Goal: Communication & Community: Connect with others

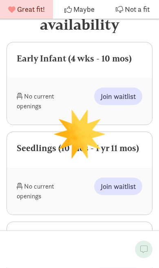
scroll to position [356, 0]
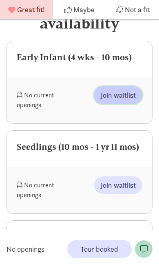
click at [128, 95] on span "Join waitlist" at bounding box center [117, 94] width 35 height 11
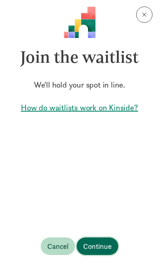
click at [101, 251] on span "Continue" at bounding box center [97, 245] width 28 height 11
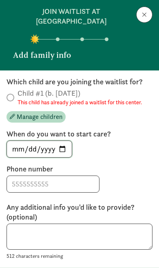
click at [25, 148] on input "[DATE]" at bounding box center [39, 149] width 65 height 16
type input "[DATE]"
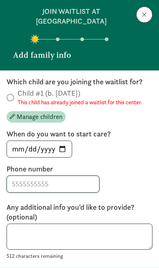
click at [76, 180] on input at bounding box center [53, 184] width 92 height 16
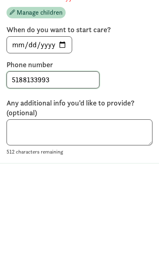
type input "5188133993"
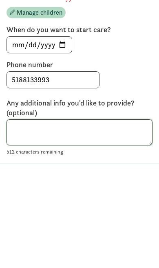
click at [19, 223] on textarea at bounding box center [80, 236] width 146 height 26
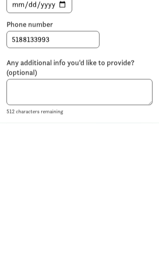
scroll to position [513, 0]
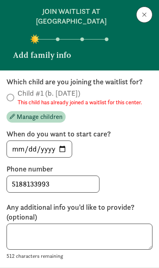
click at [7, 93] on label "Child #1 (b. [DATE]) This child has already joined a waitlist for this center." at bounding box center [80, 97] width 146 height 18
click at [16, 98] on label "Child #1 (b. [DATE]) This child has already joined a waitlist for this center." at bounding box center [80, 97] width 146 height 18
click at [19, 102] on small "This child has already joined a waitlist for this center." at bounding box center [79, 102] width 124 height 8
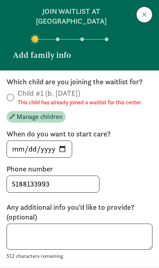
click at [13, 99] on span at bounding box center [11, 98] width 8 height 8
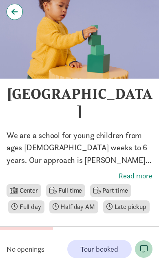
scroll to position [0, 0]
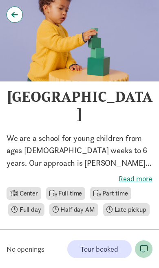
click at [20, 11] on link at bounding box center [15, 15] width 16 height 16
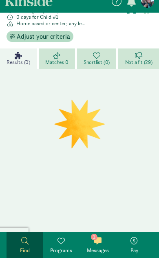
scroll to position [50, 0]
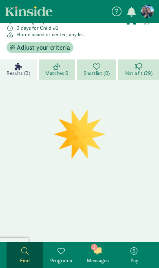
click at [94, 250] on span "1" at bounding box center [94, 247] width 7 height 7
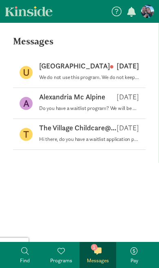
click at [41, 74] on p "We do not use this program. We do not keep a waitlist past the current school y…" at bounding box center [89, 77] width 100 height 7
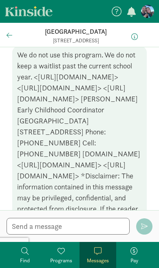
scroll to position [145, 0]
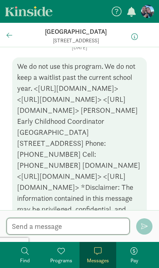
click at [89, 219] on textarea at bounding box center [68, 226] width 123 height 17
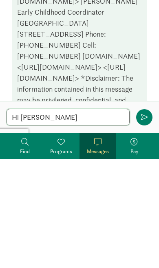
type textarea "Hi Kristin!"
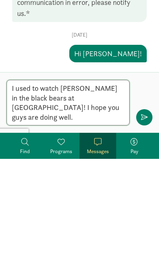
scroll to position [383, 0]
type textarea "I used to watch Marila in the black bears at little red schoolhouse! I hope you…"
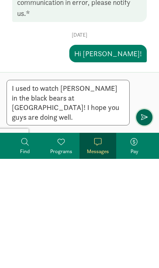
click at [150, 218] on button "button" at bounding box center [144, 226] width 16 height 16
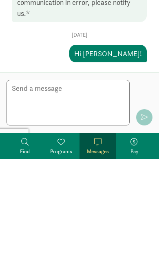
scroll to position [410, 0]
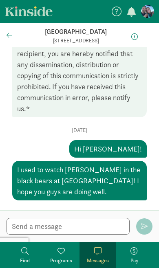
click at [148, 12] on figure at bounding box center [147, 11] width 13 height 13
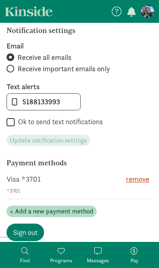
scroll to position [392, 0]
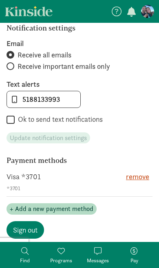
click at [17, 120] on label "Ok to send text notifications" at bounding box center [59, 119] width 88 height 10
click at [15, 120] on input "Ok to send text notifications" at bounding box center [11, 119] width 8 height 11
checkbox input "true"
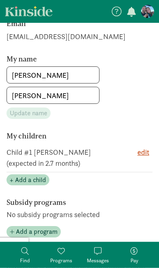
scroll to position [0, 0]
